Goal: Contribute content

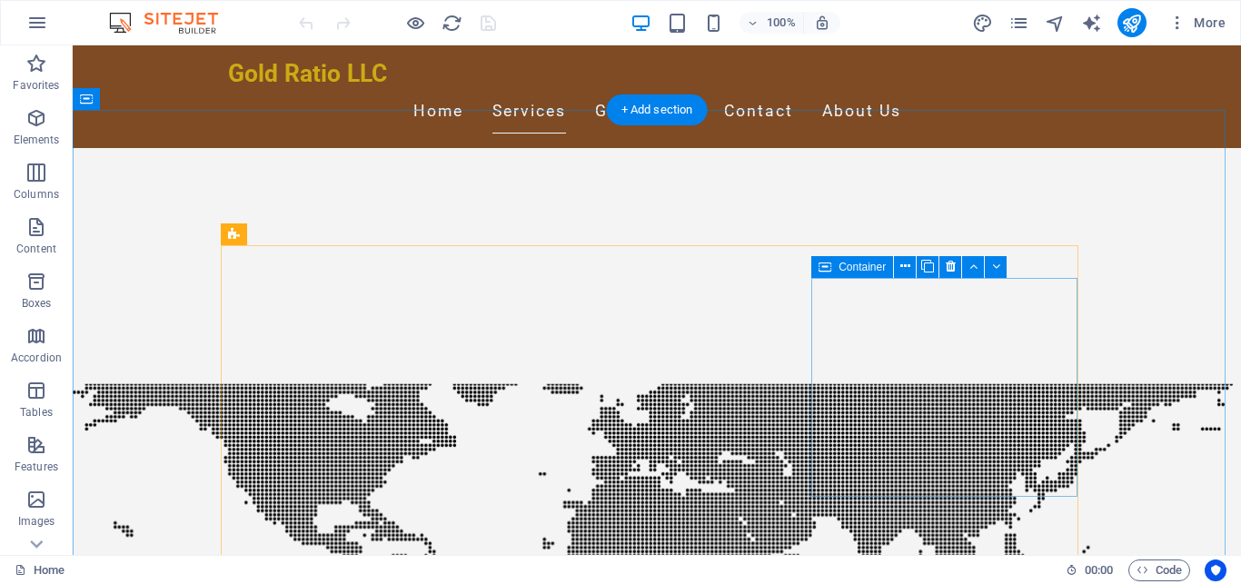
scroll to position [278, 0]
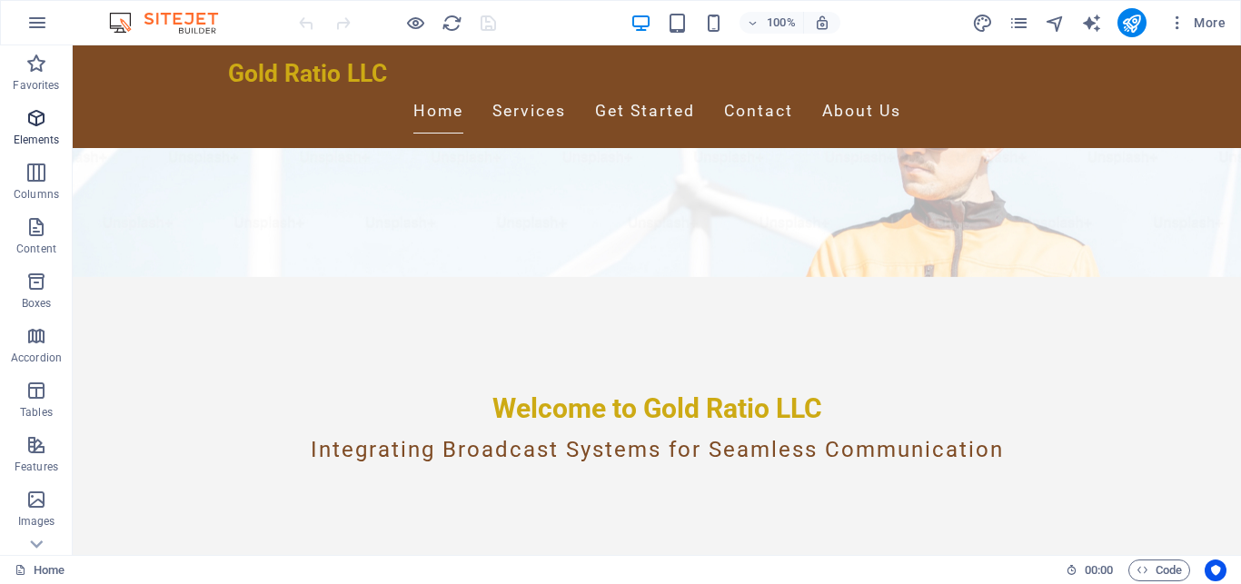
click at [35, 125] on icon "button" at bounding box center [36, 118] width 22 height 22
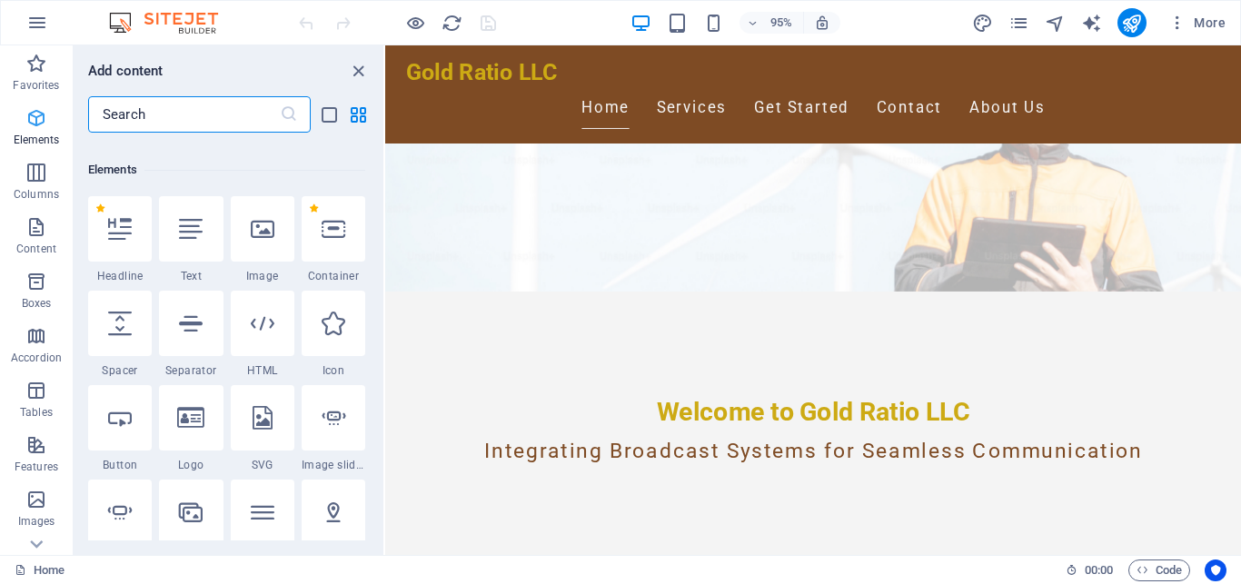
scroll to position [194, 0]
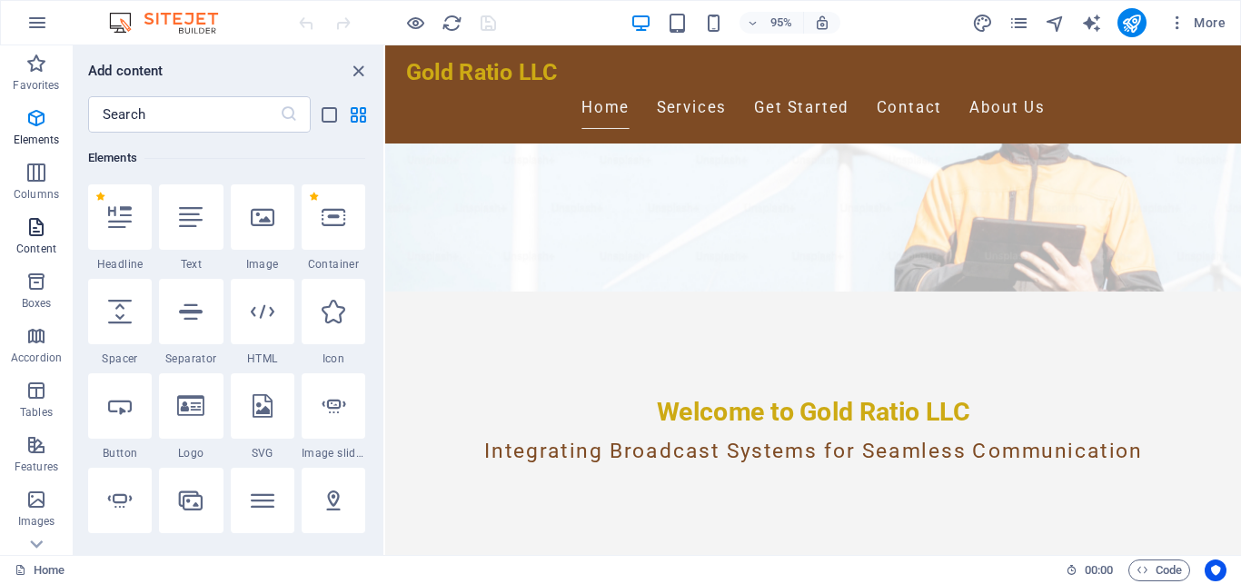
click at [33, 231] on icon "button" at bounding box center [36, 227] width 22 height 22
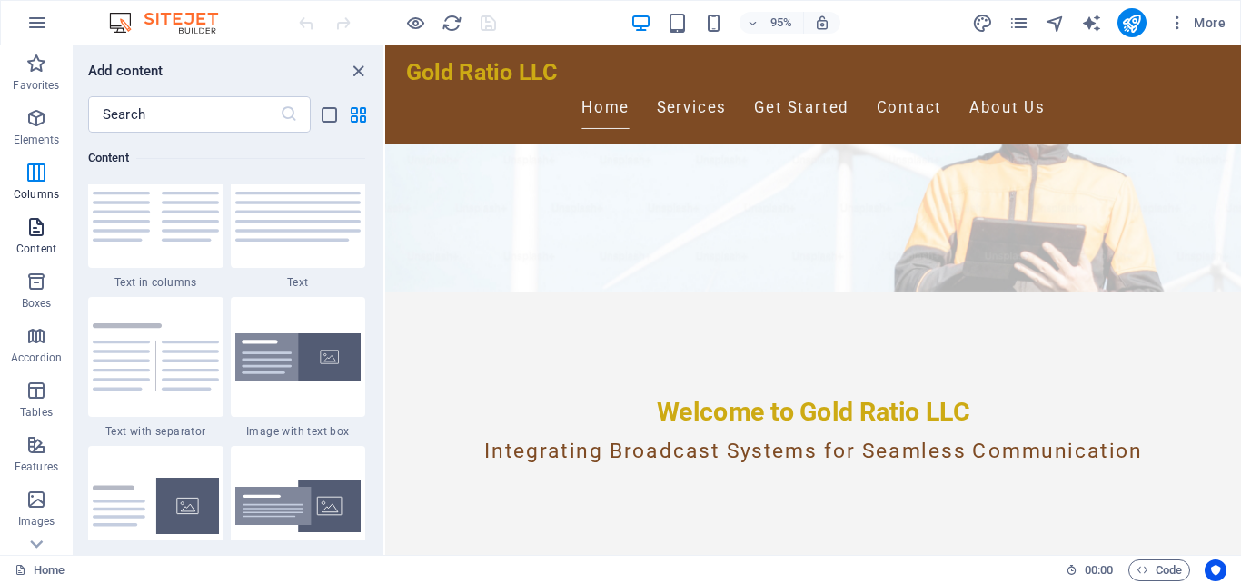
scroll to position [3216, 0]
click at [33, 280] on icon "button" at bounding box center [36, 282] width 22 height 22
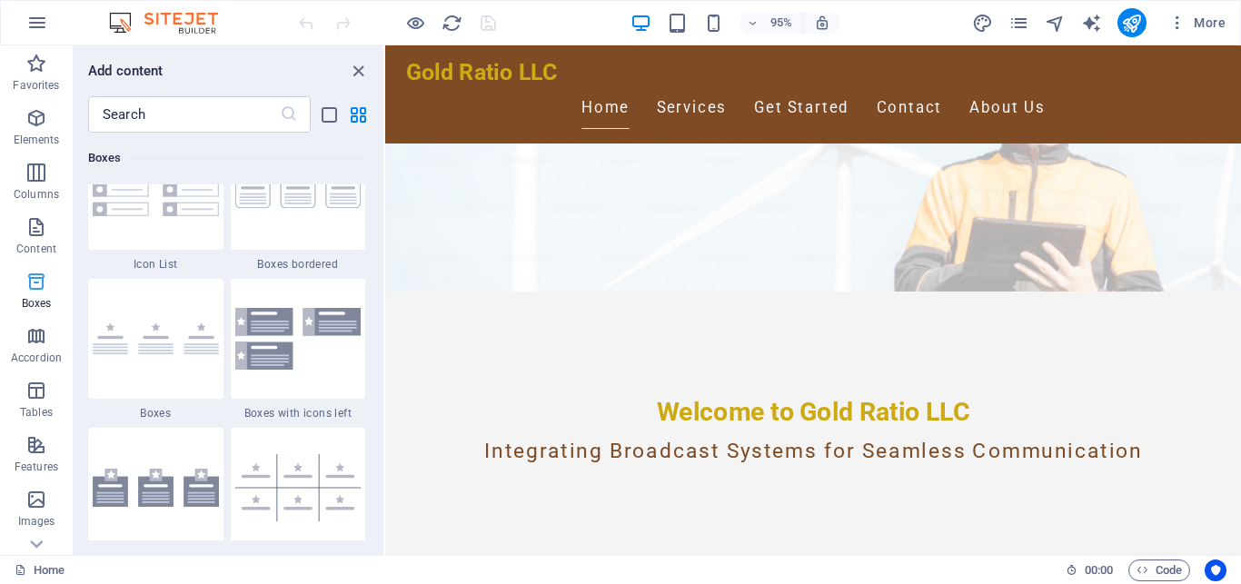
scroll to position [5068, 0]
click at [30, 393] on icon "button" at bounding box center [36, 391] width 22 height 22
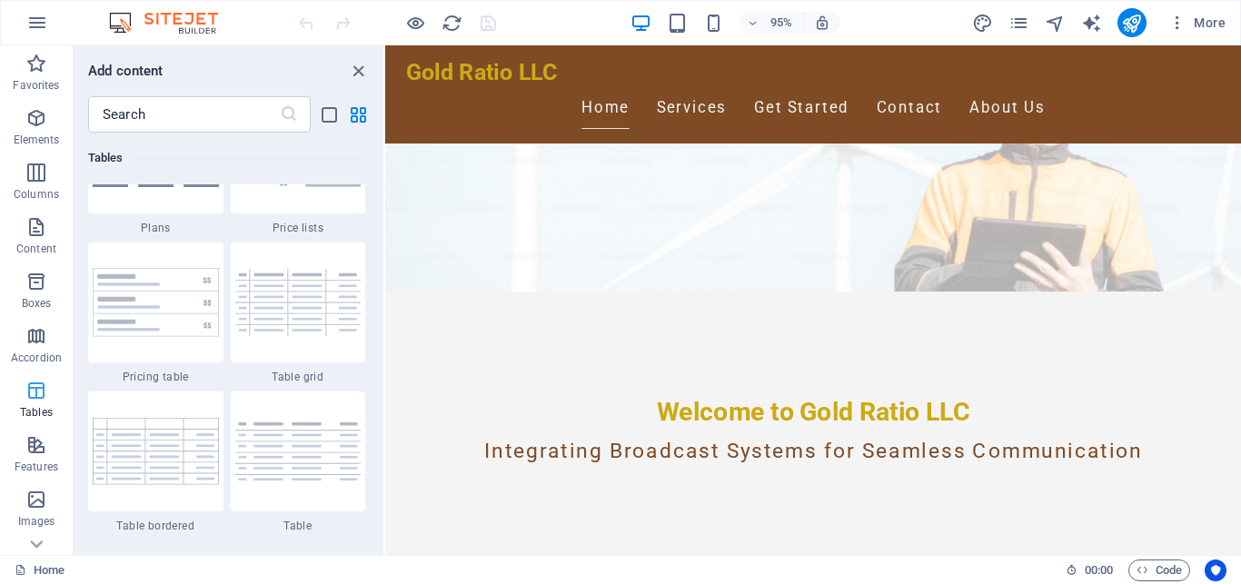
scroll to position [164, 0]
click at [42, 285] on icon "button" at bounding box center [36, 282] width 22 height 22
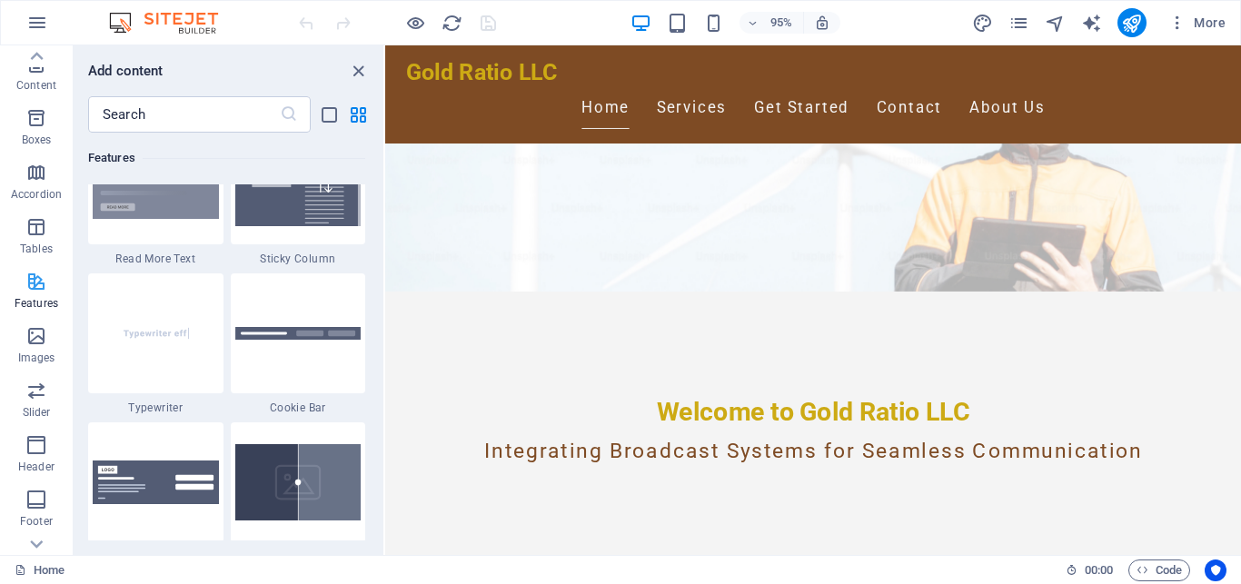
scroll to position [7193, 0]
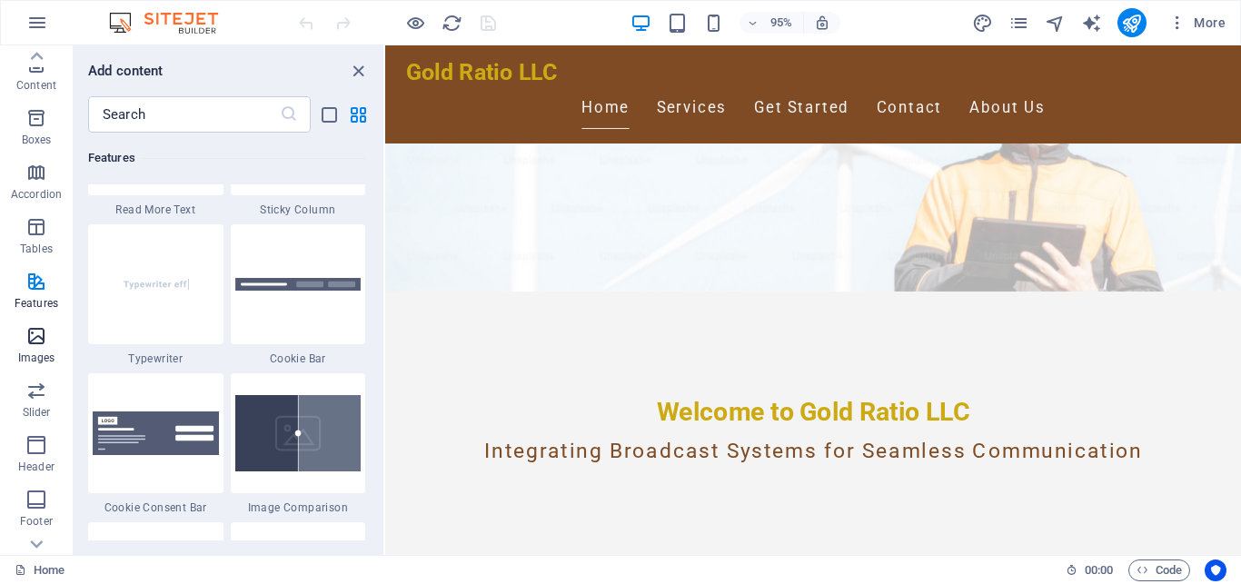
click at [40, 333] on icon "button" at bounding box center [36, 336] width 22 height 22
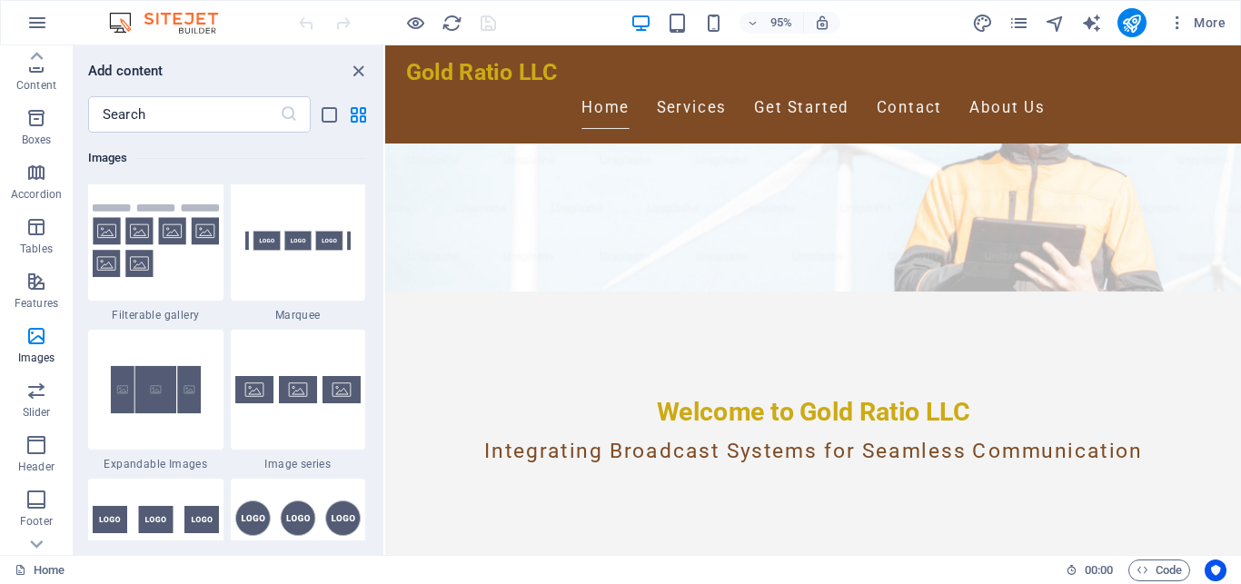
scroll to position [9770, 0]
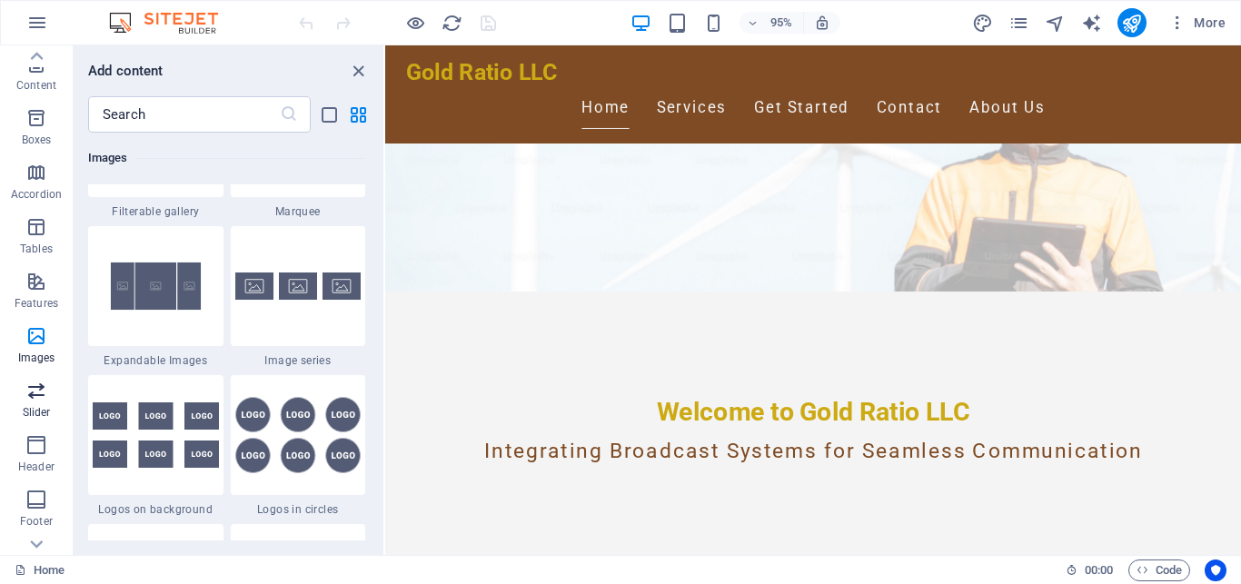
click at [36, 394] on icon "button" at bounding box center [36, 391] width 22 height 22
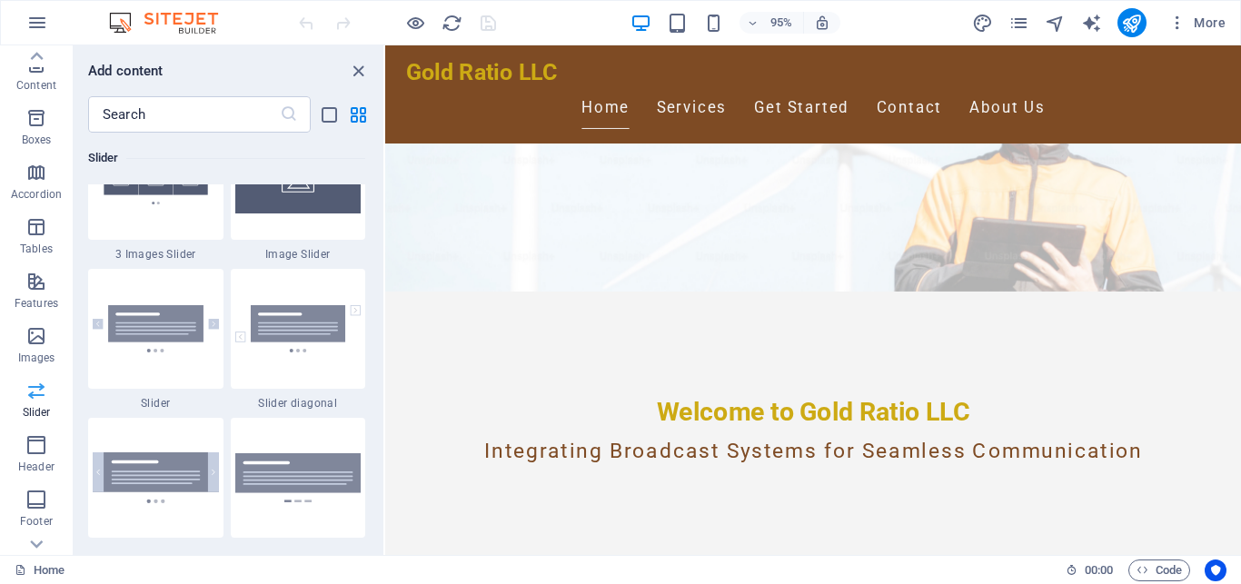
scroll to position [10449, 0]
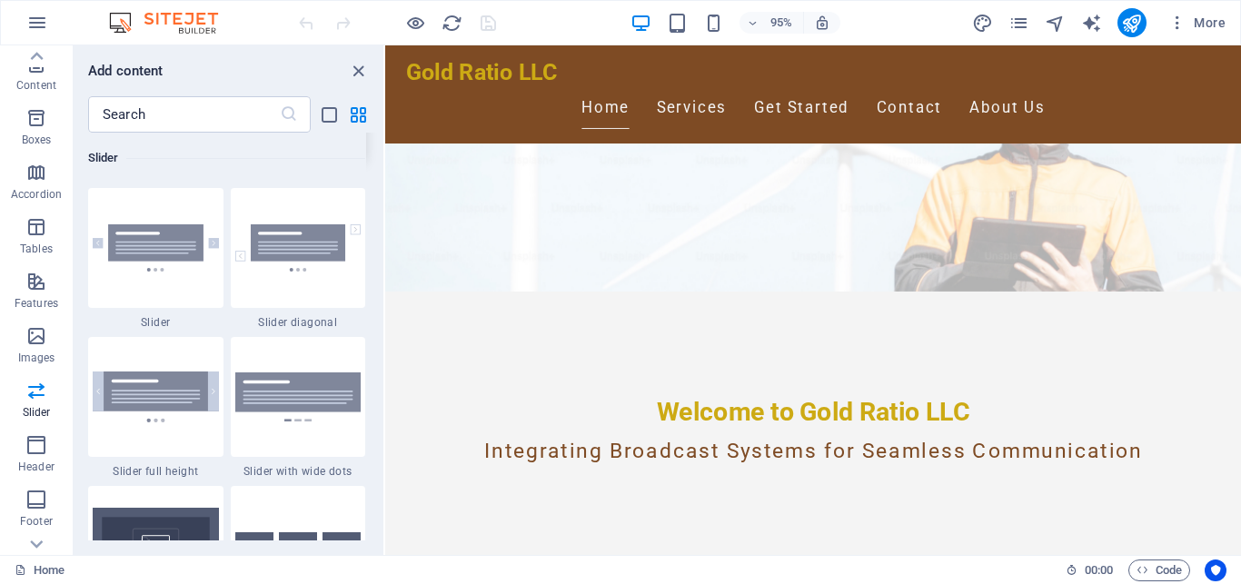
click at [277, 133] on img at bounding box center [298, 98] width 126 height 67
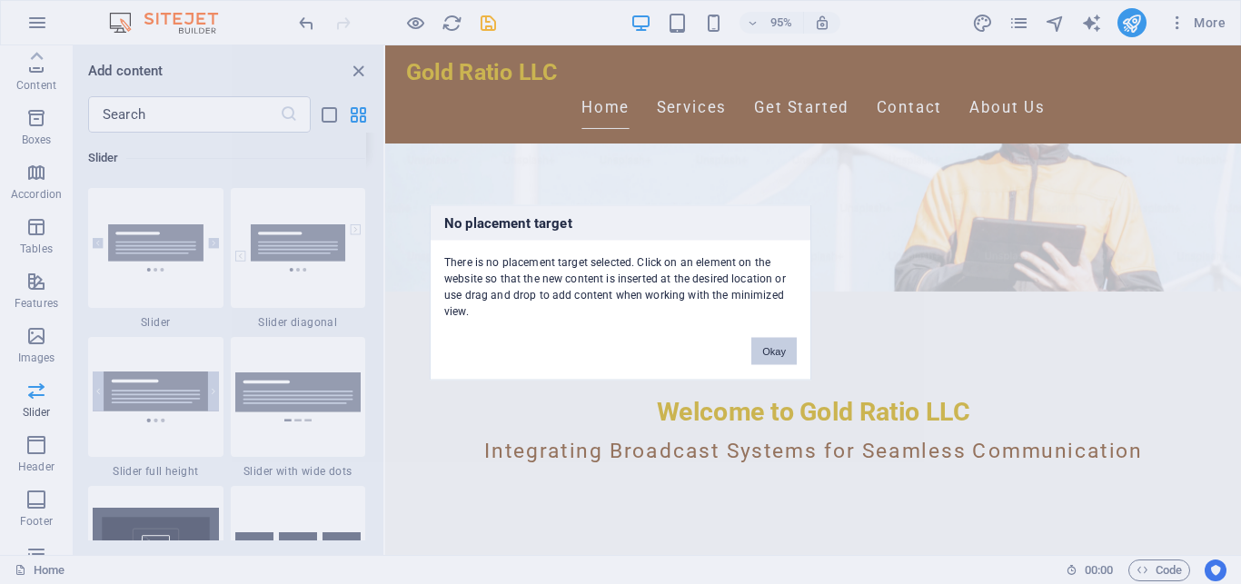
scroll to position [308, 0]
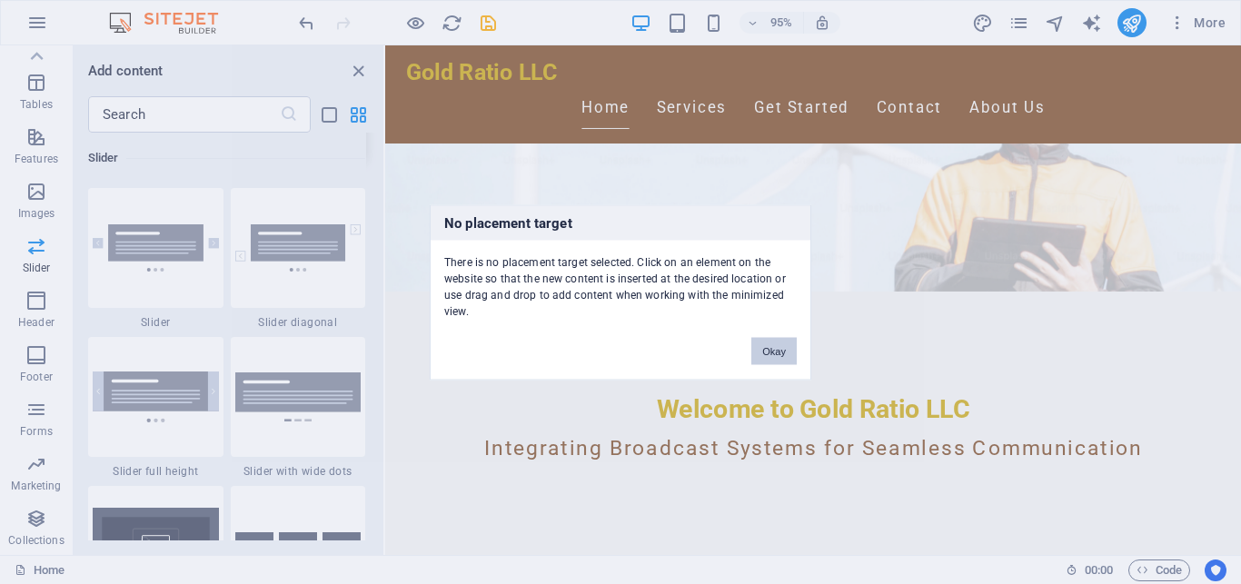
click at [769, 355] on button "Okay" at bounding box center [774, 350] width 45 height 27
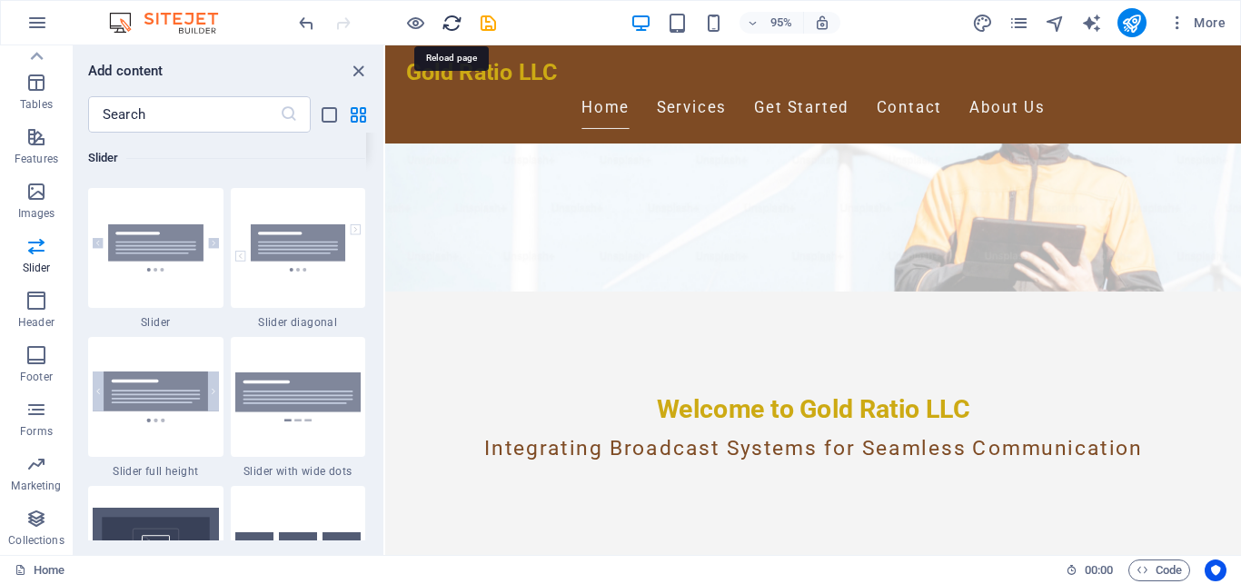
click at [456, 25] on icon "reload" at bounding box center [452, 23] width 21 height 21
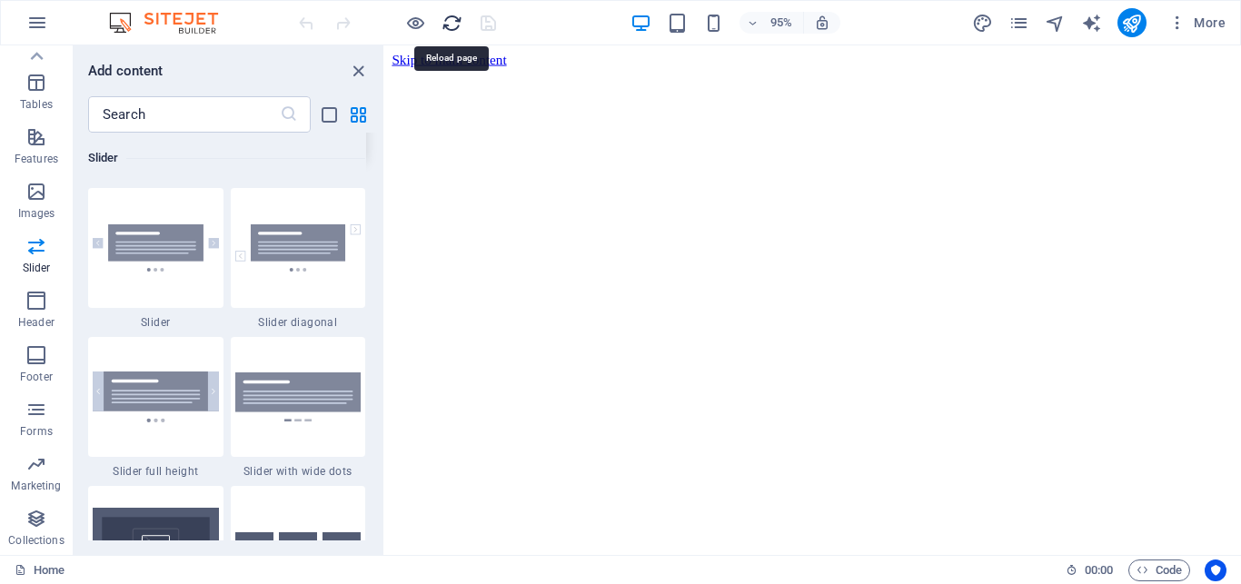
scroll to position [0, 0]
click at [1127, 25] on icon "publish" at bounding box center [1131, 23] width 21 height 21
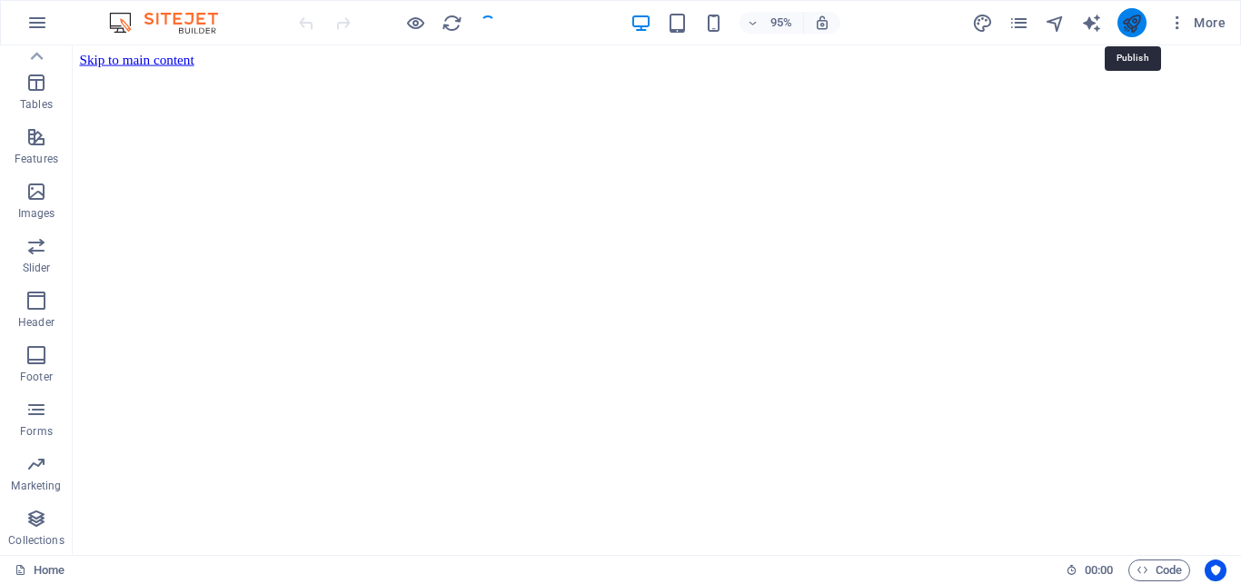
scroll to position [308, 0]
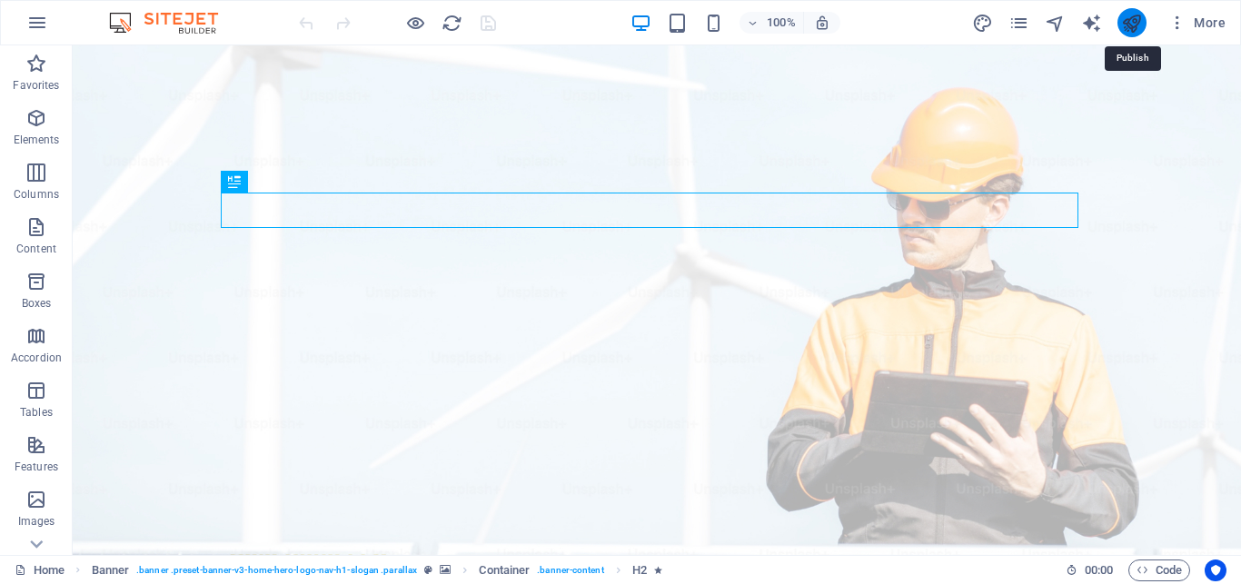
click at [1124, 21] on icon "publish" at bounding box center [1131, 23] width 21 height 21
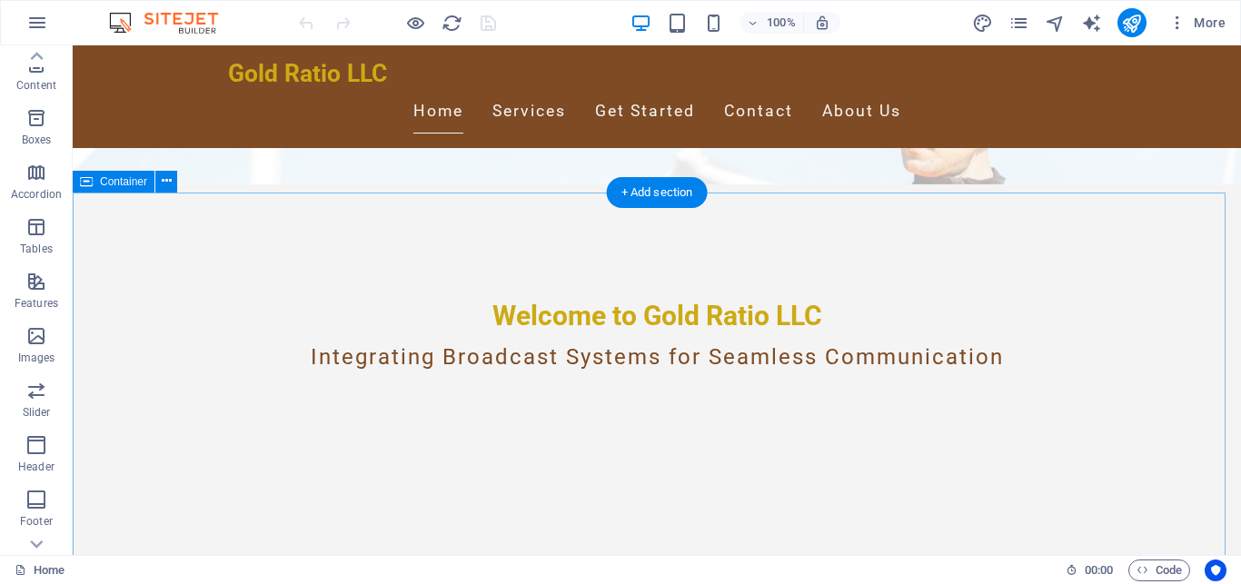
scroll to position [649, 0]
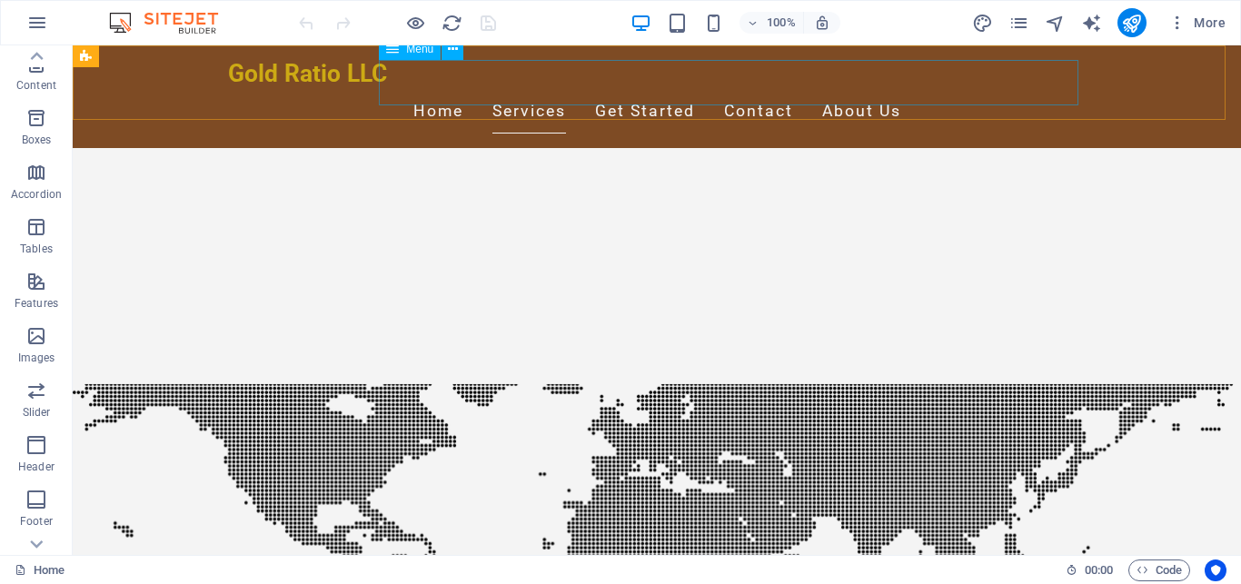
click at [509, 89] on nav "Home Services Get Started Contact About Us" at bounding box center [657, 111] width 858 height 45
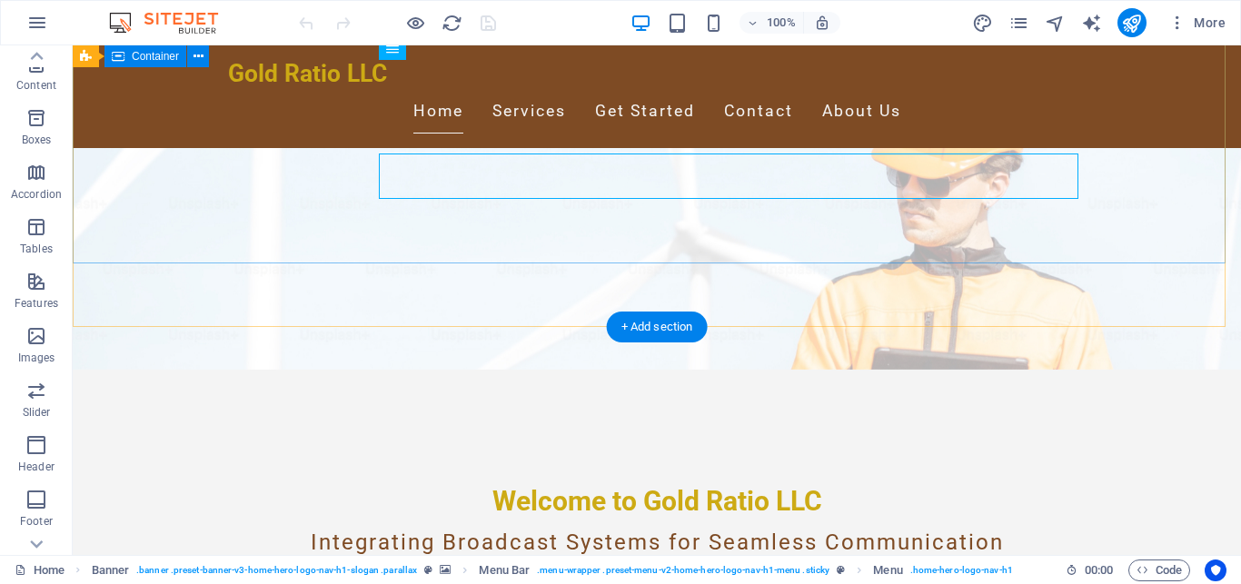
scroll to position [0, 0]
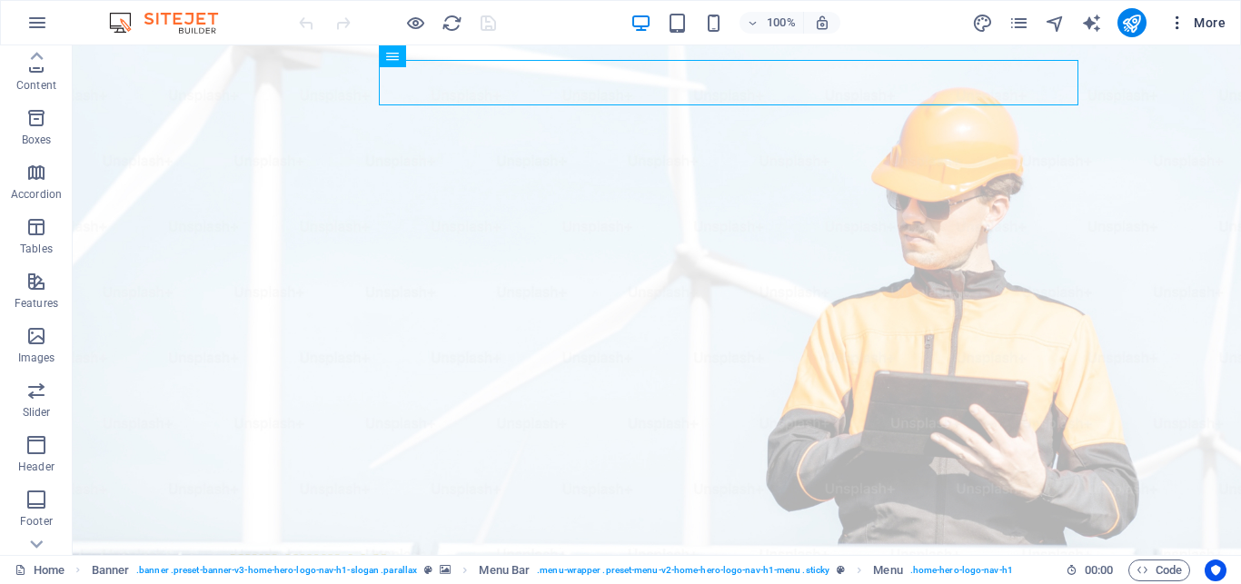
click at [1198, 20] on span "More" at bounding box center [1197, 23] width 57 height 18
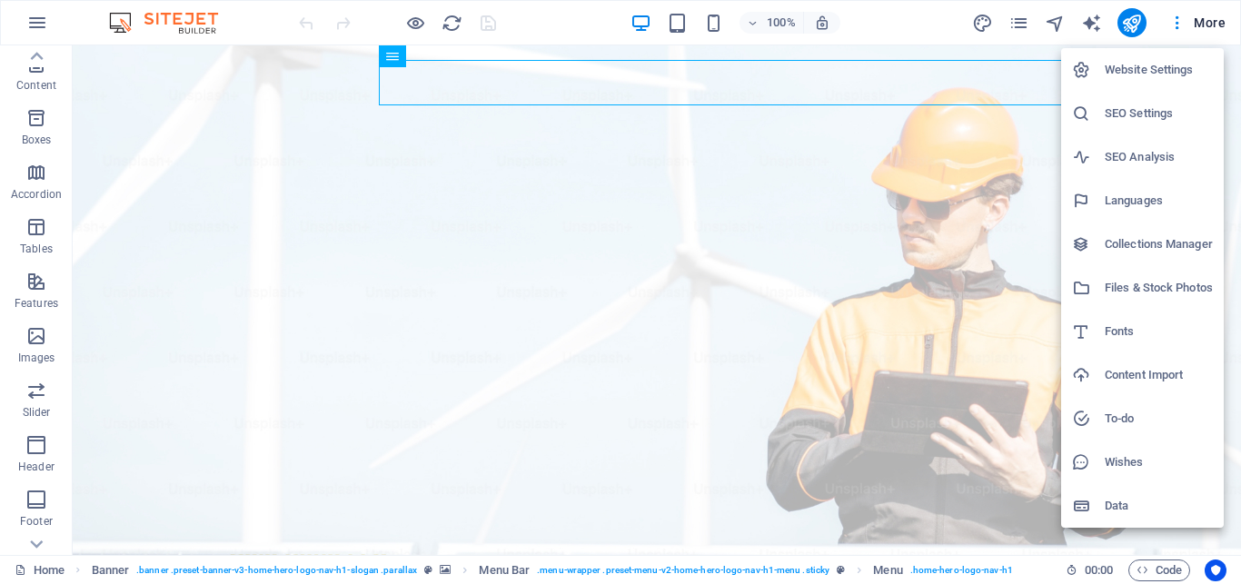
click at [1145, 279] on h6 "Files & Stock Photos" at bounding box center [1159, 288] width 108 height 22
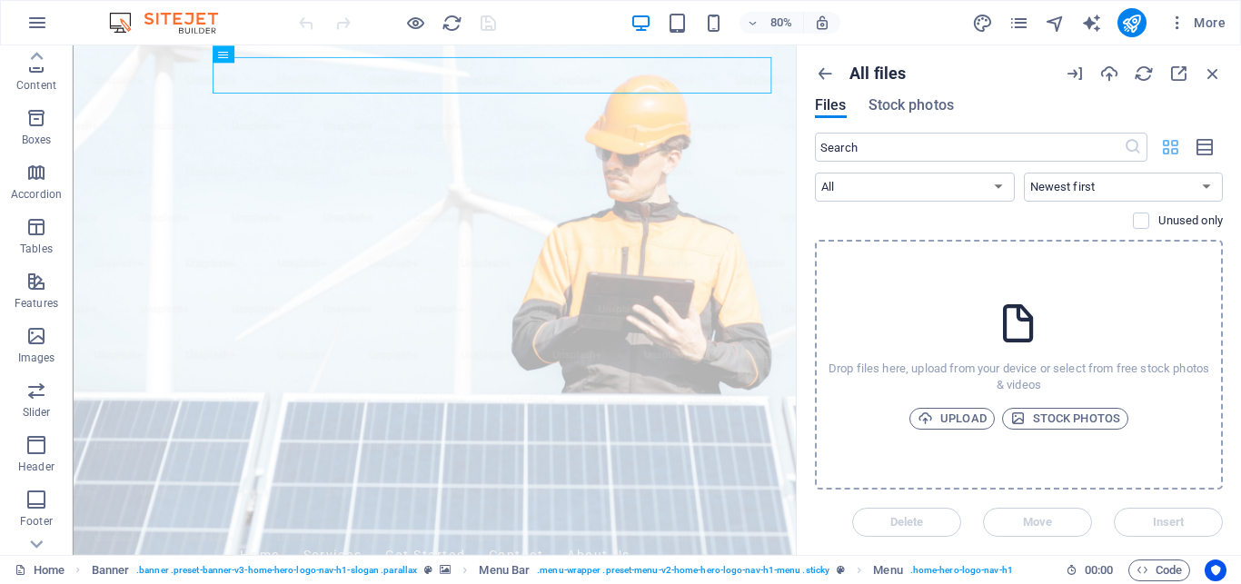
click at [1170, 145] on icon "button" at bounding box center [1171, 147] width 21 height 20
click at [1060, 411] on span "Stock photos" at bounding box center [1066, 419] width 110 height 22
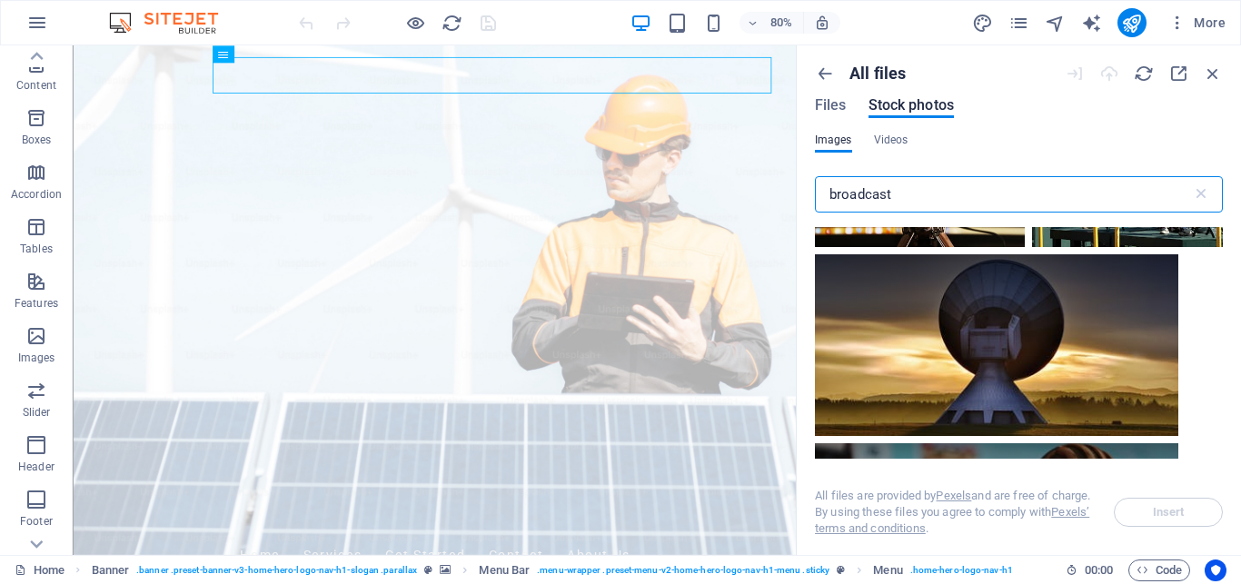
scroll to position [1145, 0]
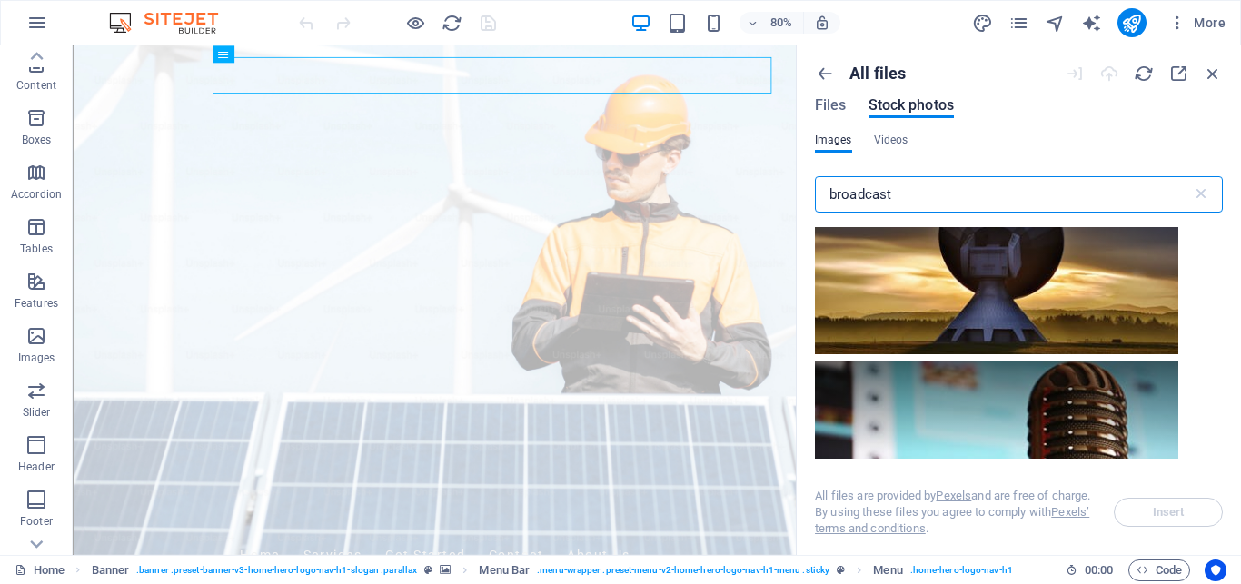
type input "broadcast"
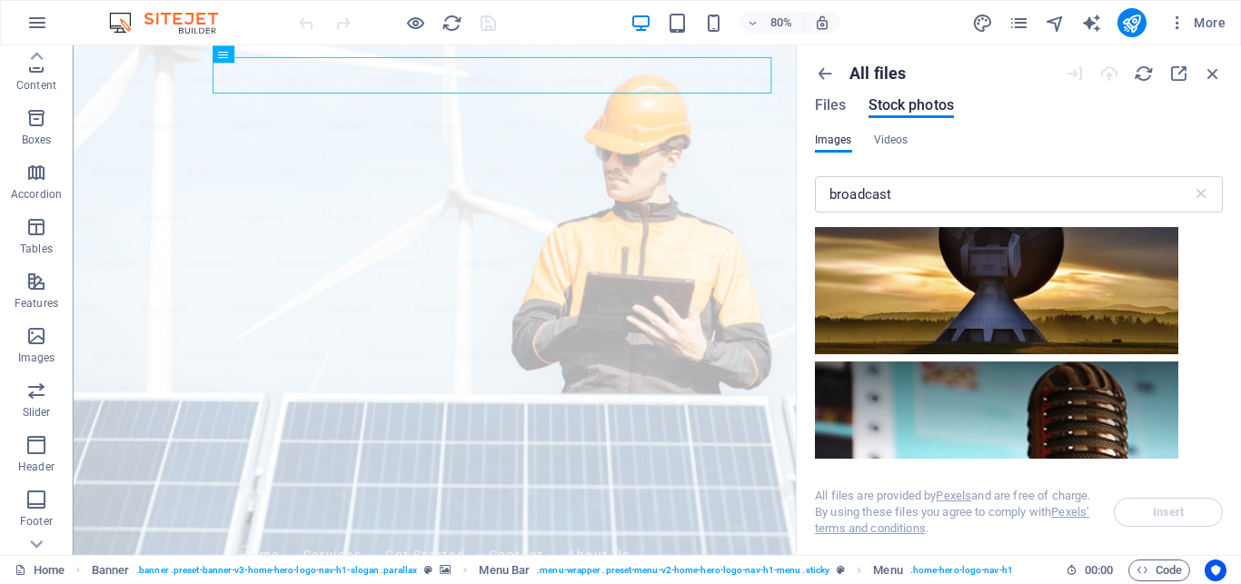
click at [1032, 166] on div at bounding box center [1127, 96] width 191 height 140
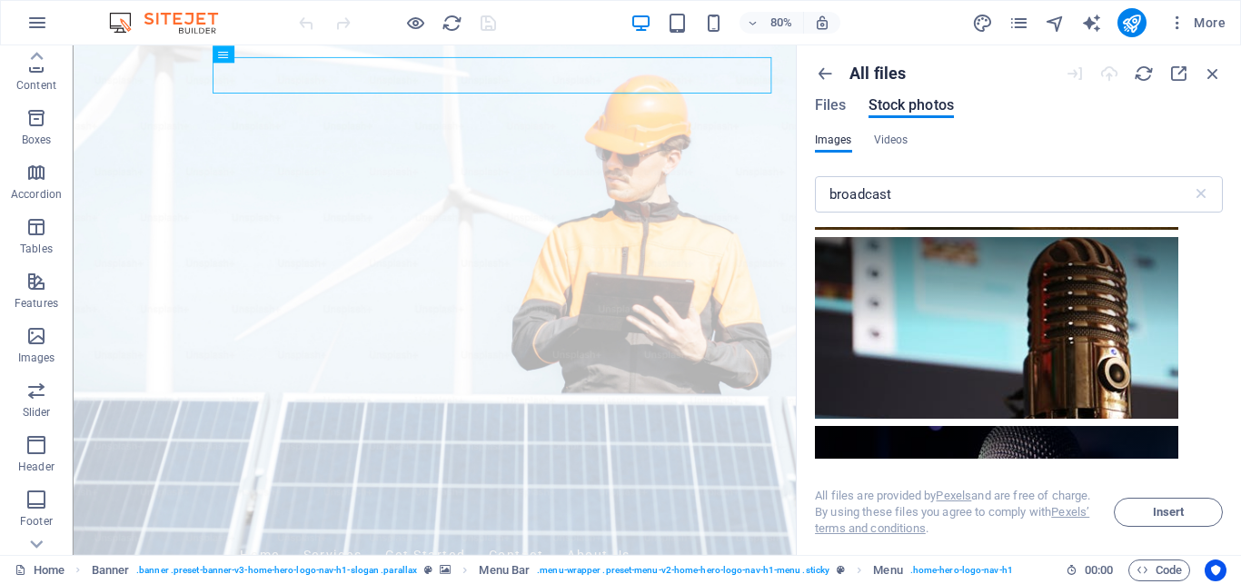
scroll to position [1309, 0]
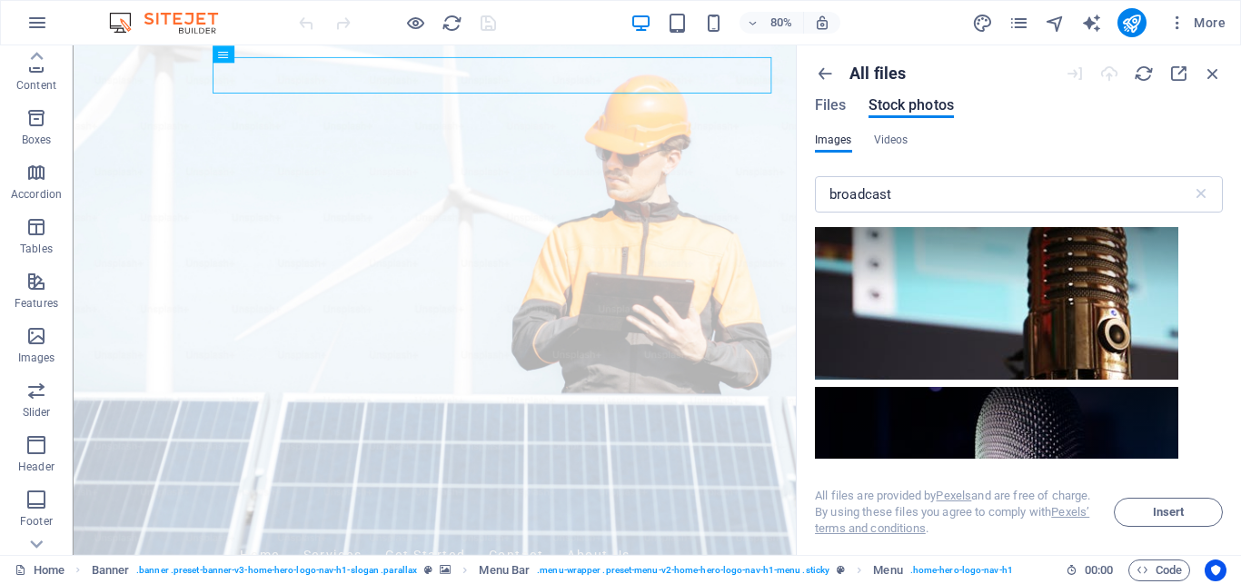
click at [1024, 191] on div at bounding box center [997, 100] width 364 height 182
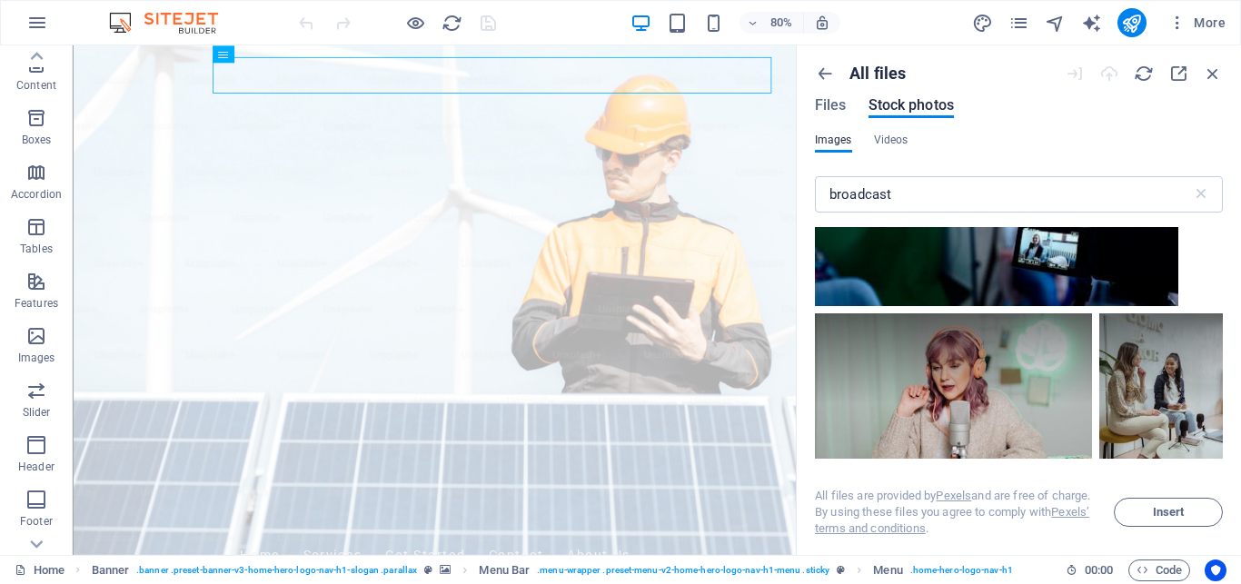
scroll to position [5726, 0]
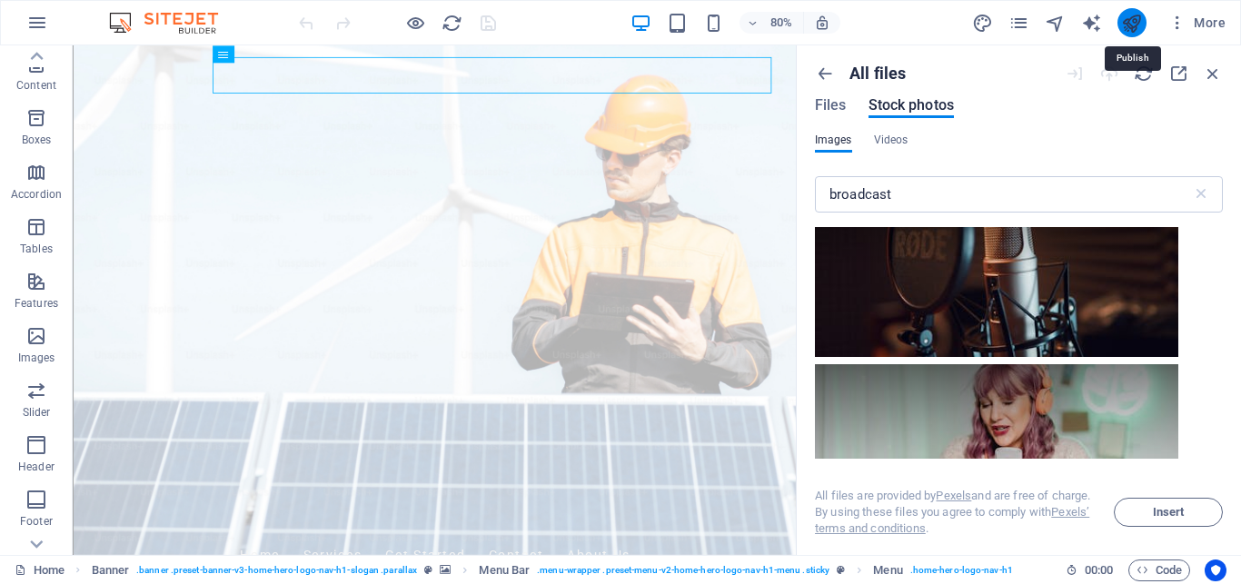
click at [1138, 24] on icon "publish" at bounding box center [1131, 23] width 21 height 21
